Goal: Task Accomplishment & Management: Use online tool/utility

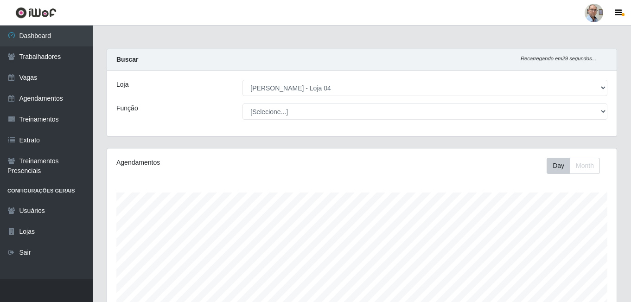
select select "251"
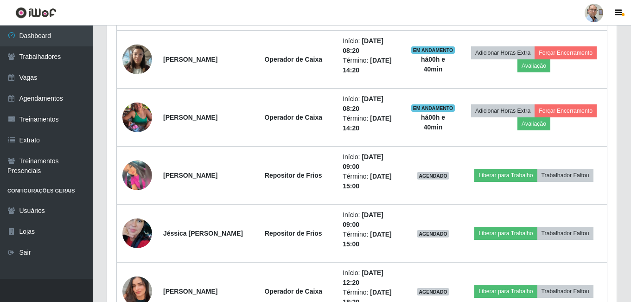
scroll to position [797, 0]
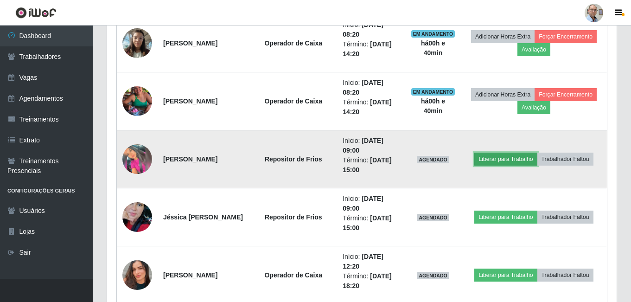
click at [504, 156] on button "Liberar para Trabalho" at bounding box center [505, 158] width 63 height 13
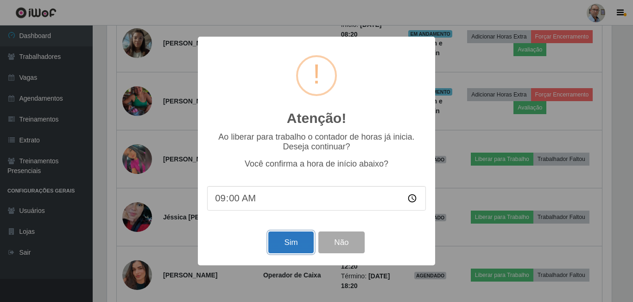
click at [294, 250] on button "Sim" at bounding box center [290, 242] width 45 height 22
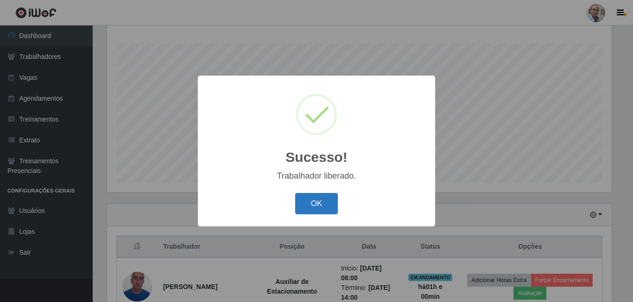
click at [310, 207] on button "OK" at bounding box center [316, 204] width 43 height 22
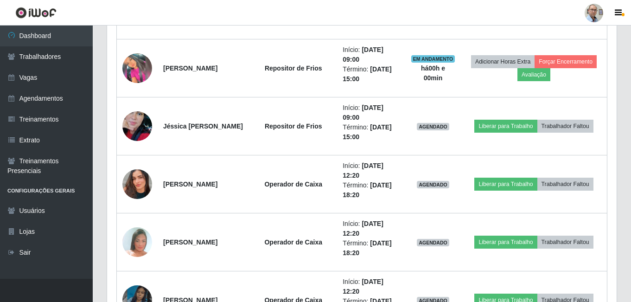
scroll to position [890, 0]
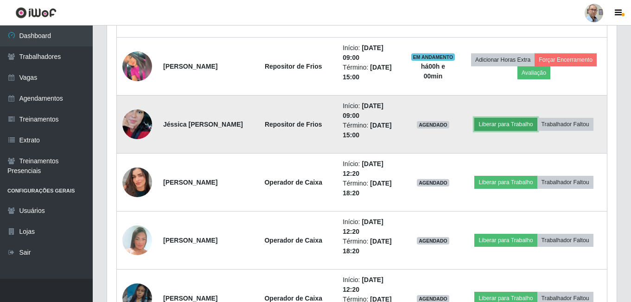
click at [498, 125] on button "Liberar para Trabalho" at bounding box center [505, 124] width 63 height 13
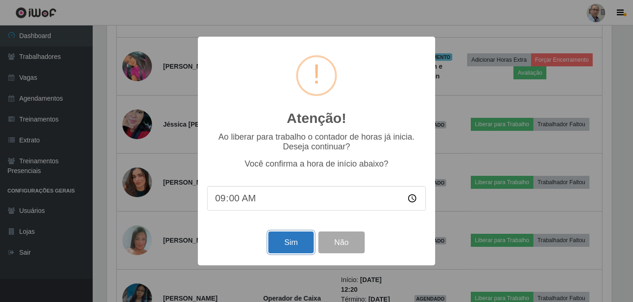
click at [293, 242] on button "Sim" at bounding box center [290, 242] width 45 height 22
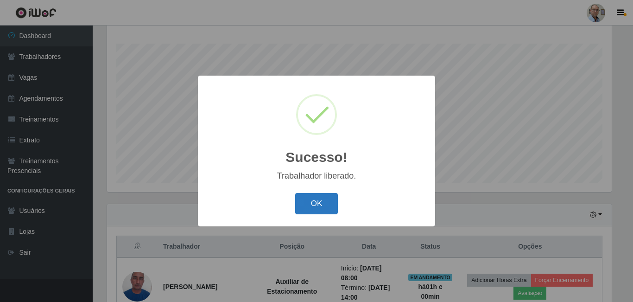
click at [325, 207] on button "OK" at bounding box center [316, 204] width 43 height 22
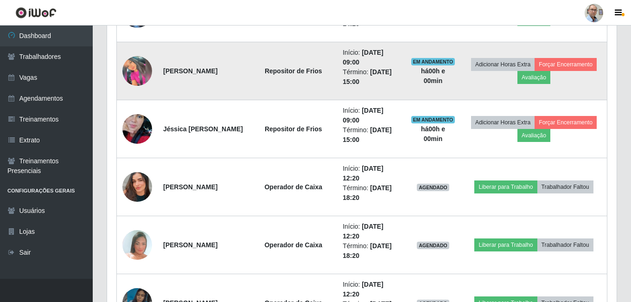
scroll to position [890, 0]
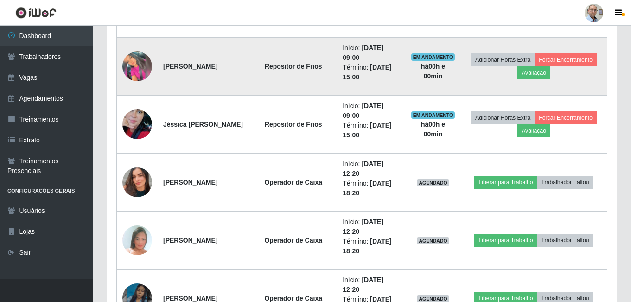
click at [136, 58] on img at bounding box center [137, 66] width 30 height 30
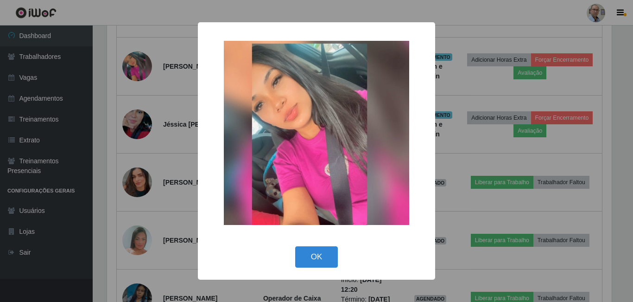
click at [190, 119] on div "× OK Cancel" at bounding box center [316, 151] width 633 height 302
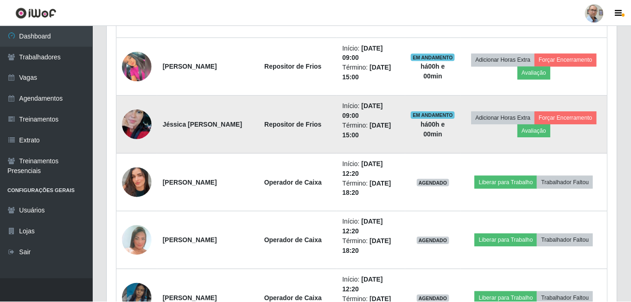
scroll to position [0, 0]
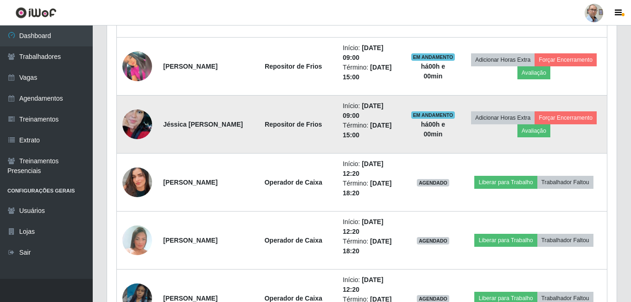
click at [143, 118] on img at bounding box center [137, 124] width 30 height 53
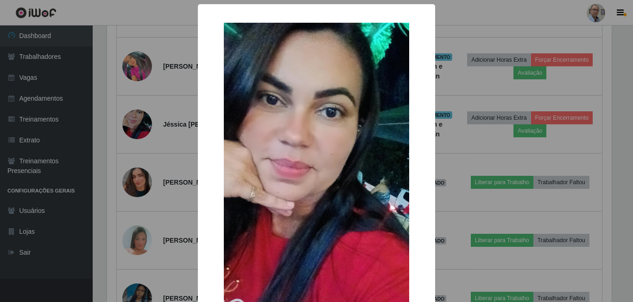
click at [168, 137] on div "× OK Cancel" at bounding box center [316, 151] width 633 height 302
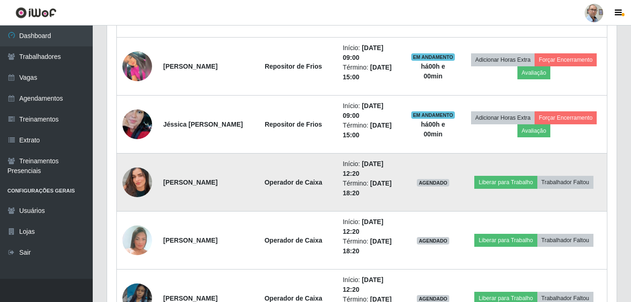
click at [133, 185] on img at bounding box center [137, 182] width 30 height 53
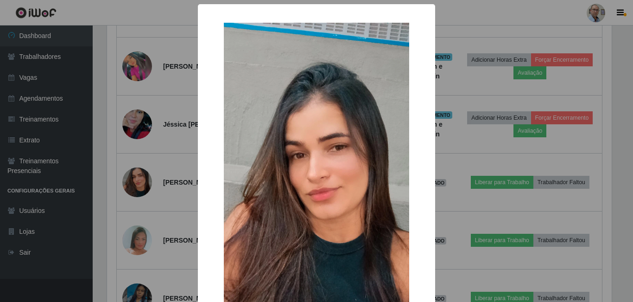
click at [166, 177] on div "× OK Cancel" at bounding box center [316, 151] width 633 height 302
